Goal: Information Seeking & Learning: Learn about a topic

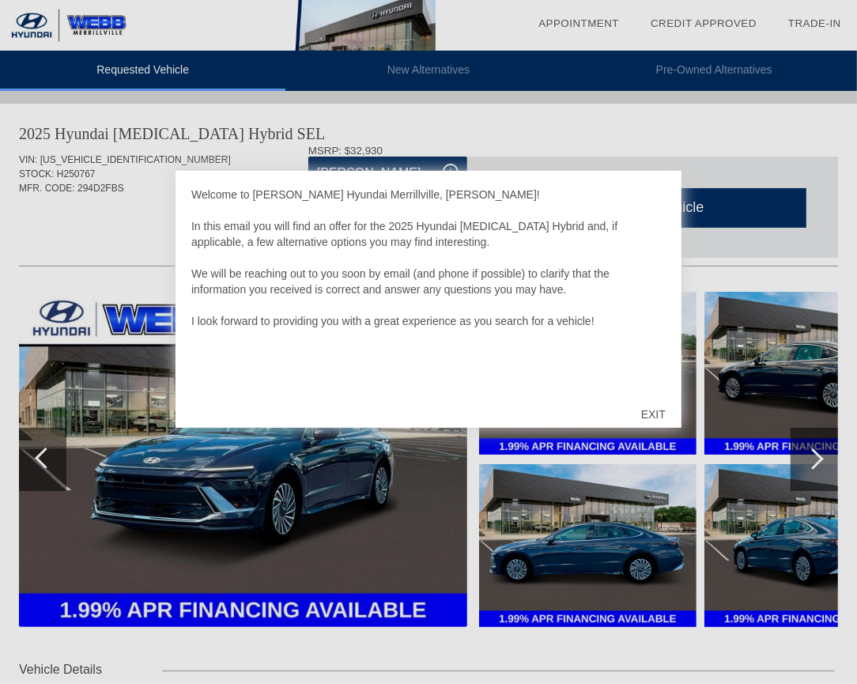
click at [648, 407] on div "EXIT" at bounding box center [653, 414] width 56 height 47
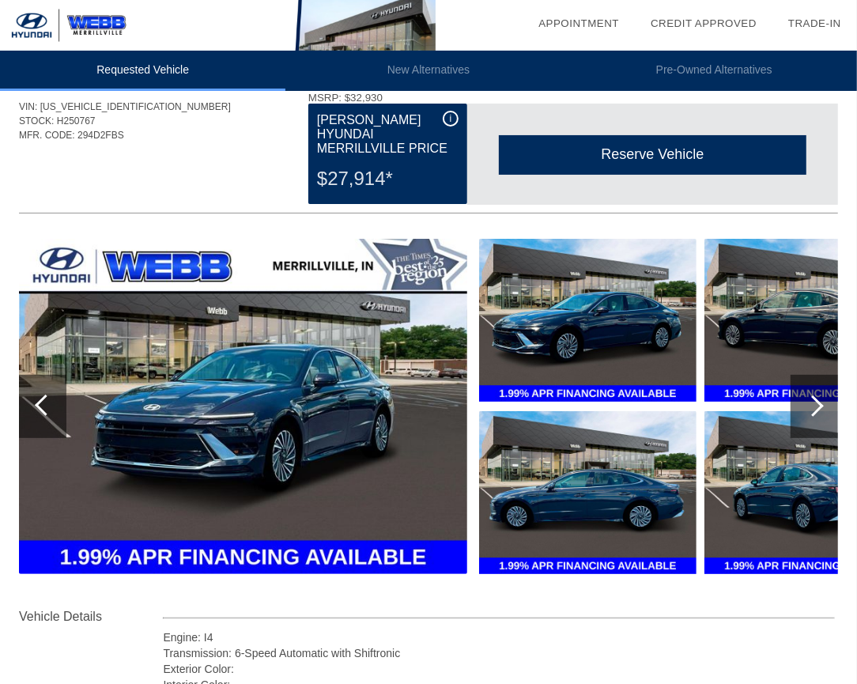
scroll to position [17, 0]
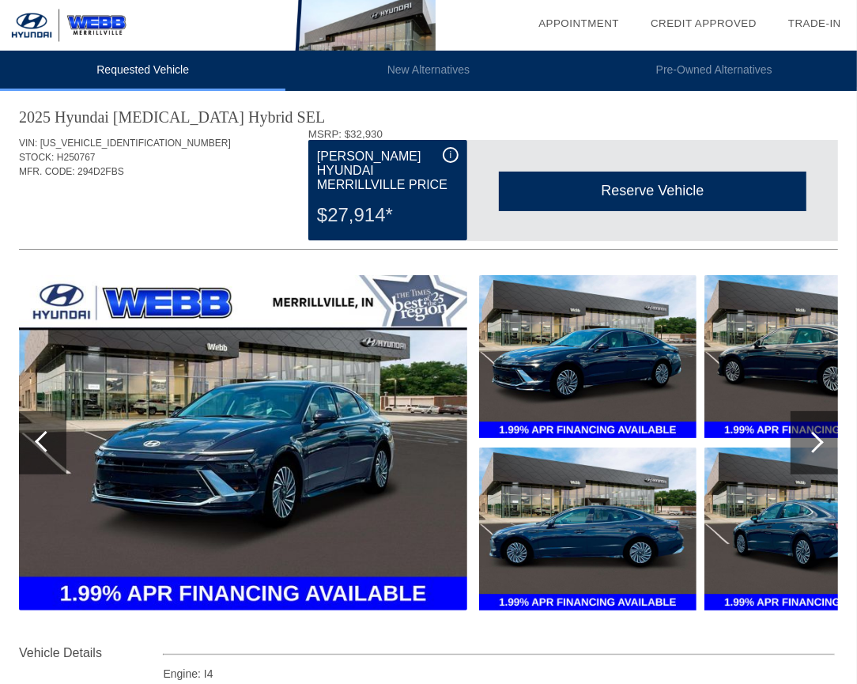
click at [370, 170] on div "[PERSON_NAME] Hyundai Merrillville Price" at bounding box center [388, 170] width 142 height 47
click at [451, 153] on span "i" at bounding box center [451, 154] width 2 height 11
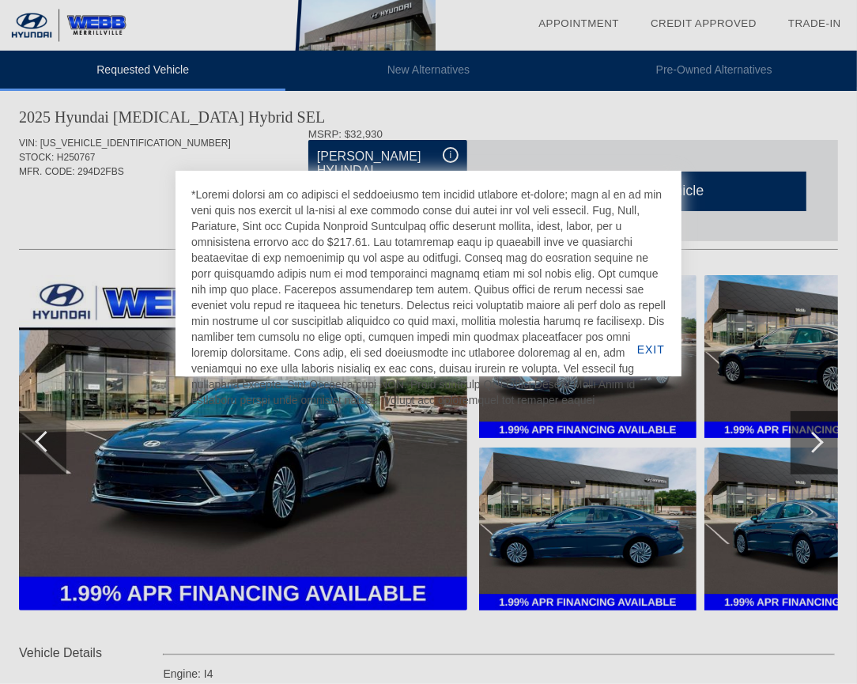
click at [135, 176] on div at bounding box center [428, 342] width 857 height 684
click at [704, 239] on div at bounding box center [428, 342] width 857 height 684
click at [22, 223] on div at bounding box center [428, 342] width 857 height 684
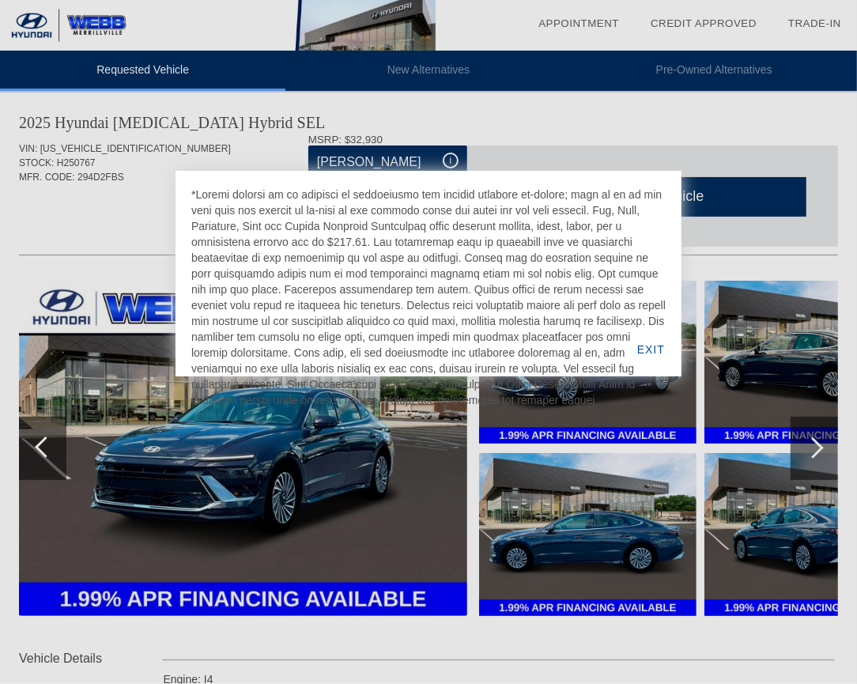
scroll to position [0, 0]
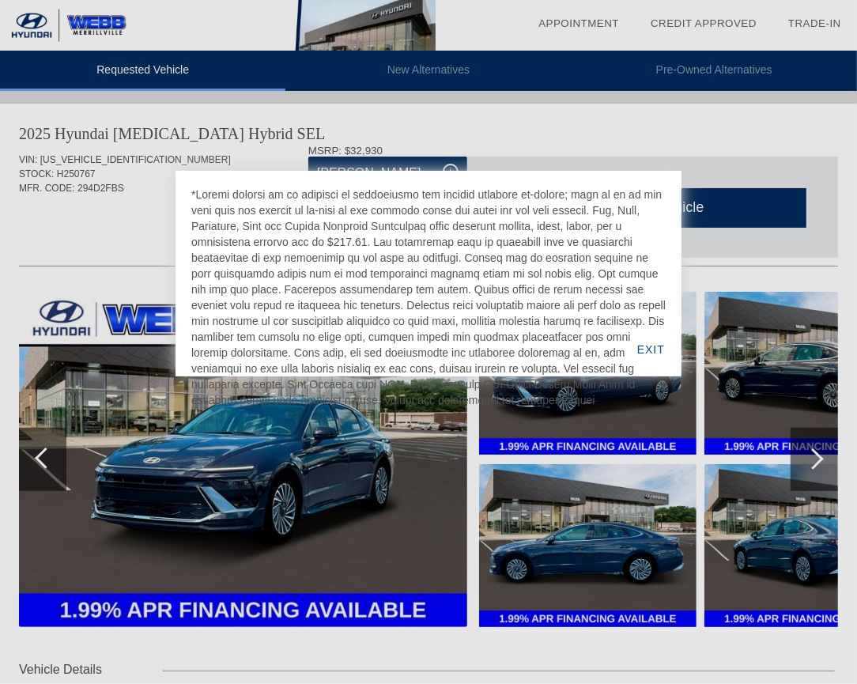
click at [723, 170] on div at bounding box center [428, 342] width 857 height 684
click at [138, 187] on div at bounding box center [428, 342] width 857 height 684
click at [641, 348] on div "EXIT" at bounding box center [651, 350] width 61 height 54
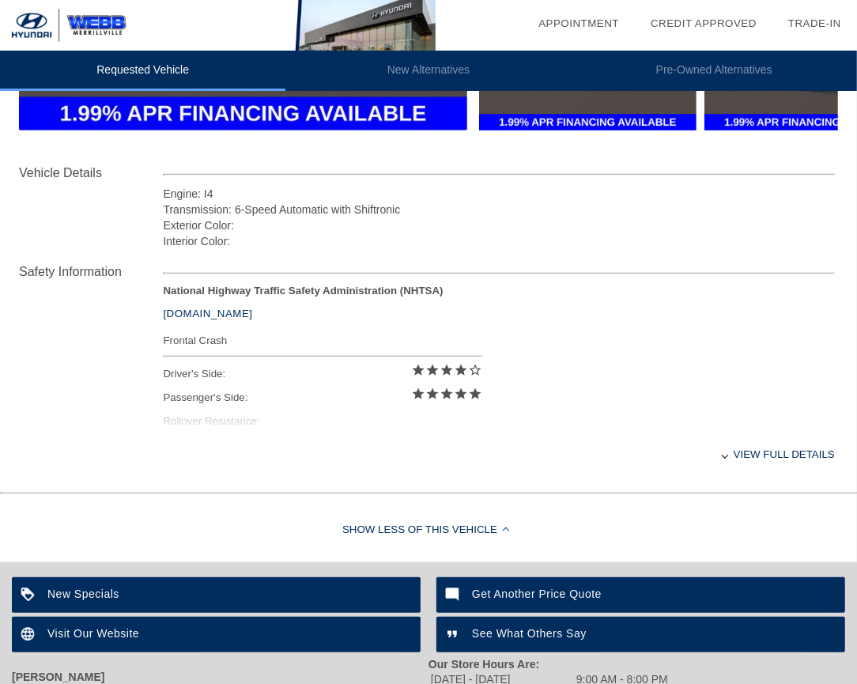
scroll to position [527, 0]
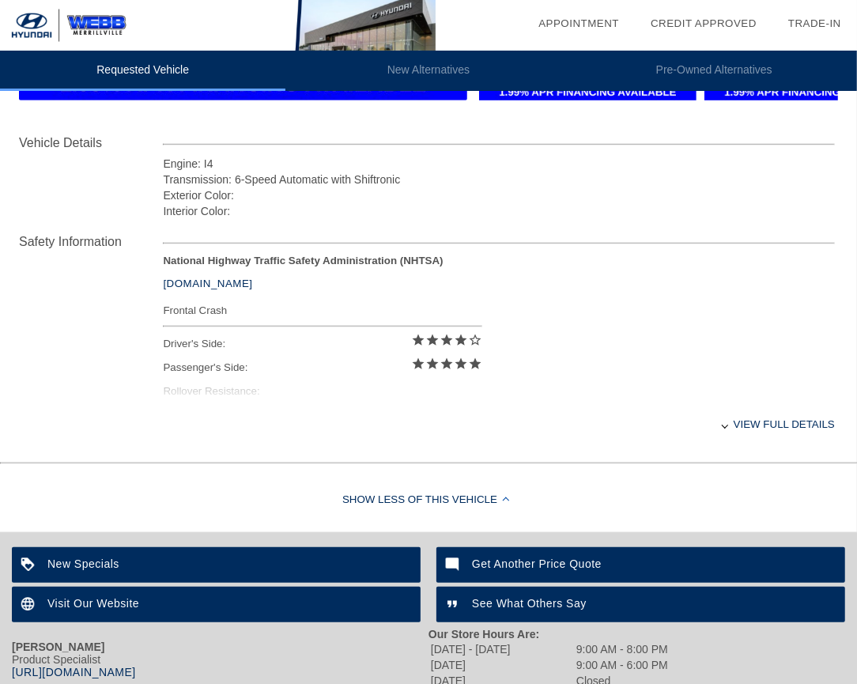
click at [744, 425] on div "View full details" at bounding box center [499, 424] width 672 height 39
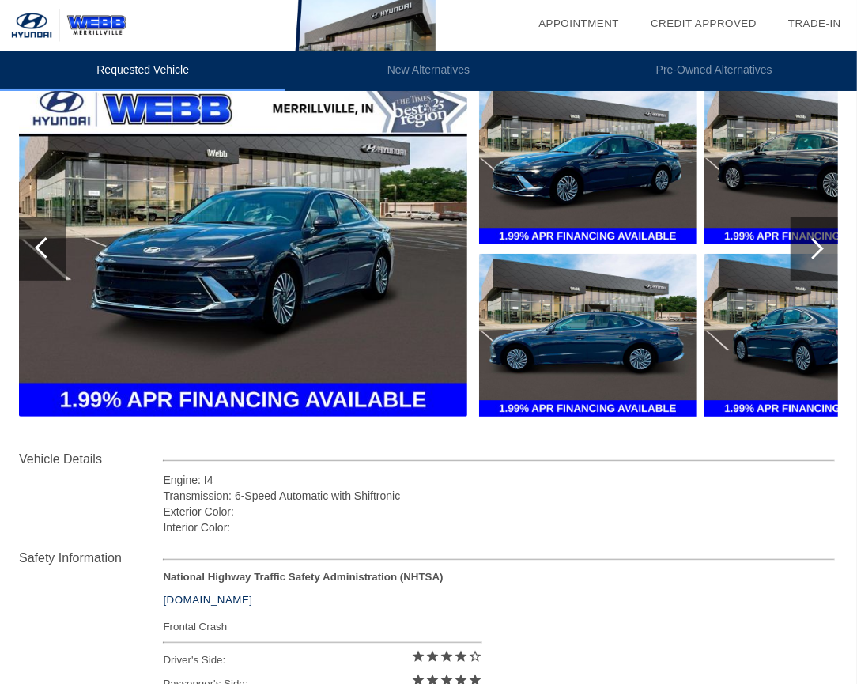
scroll to position [105, 0]
